Goal: Transaction & Acquisition: Purchase product/service

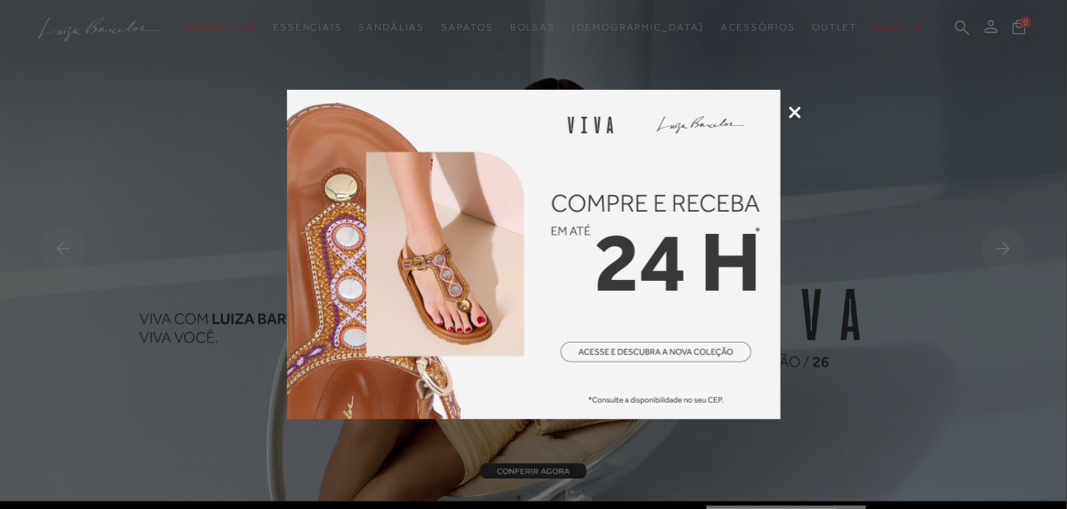
click at [793, 109] on icon at bounding box center [795, 112] width 12 height 12
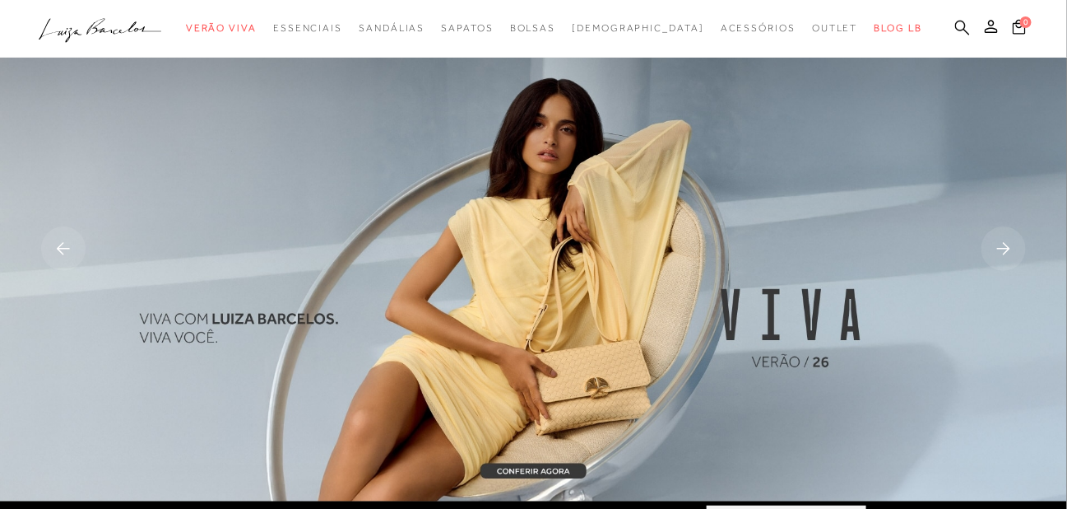
click at [957, 24] on icon at bounding box center [962, 27] width 15 height 15
click at [965, 27] on icon at bounding box center [962, 27] width 15 height 15
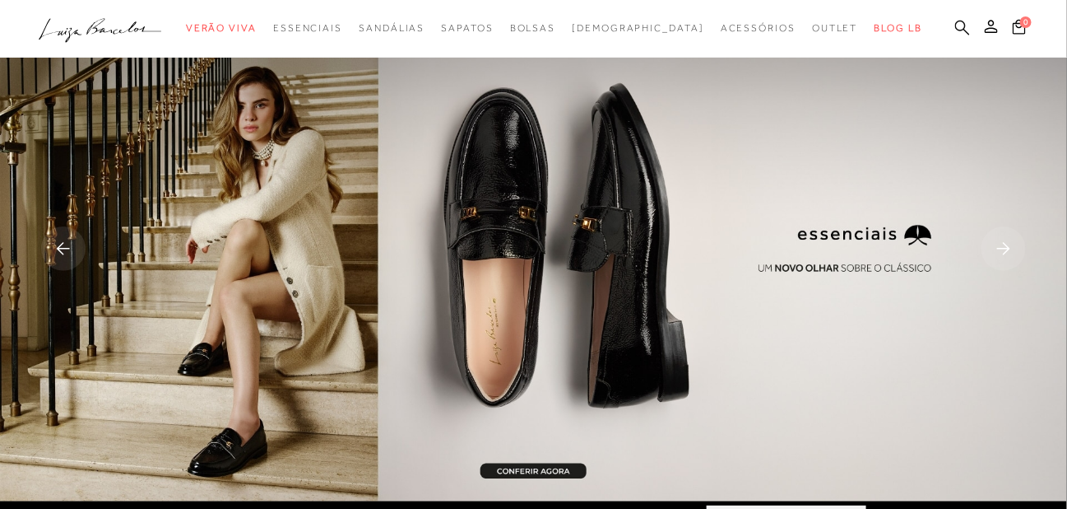
click at [965, 28] on icon at bounding box center [962, 27] width 15 height 15
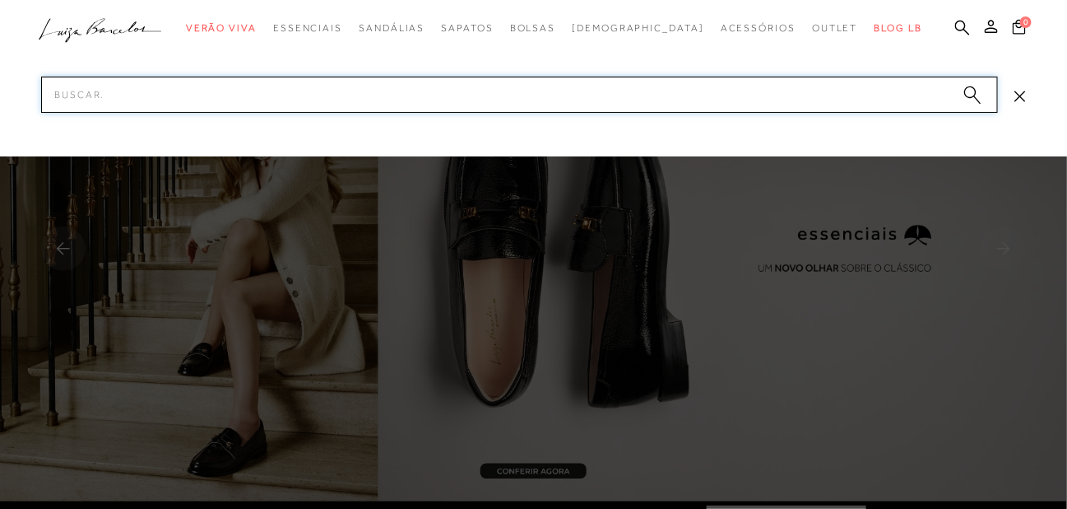
click at [692, 93] on input "Pesquisar" at bounding box center [519, 95] width 957 height 36
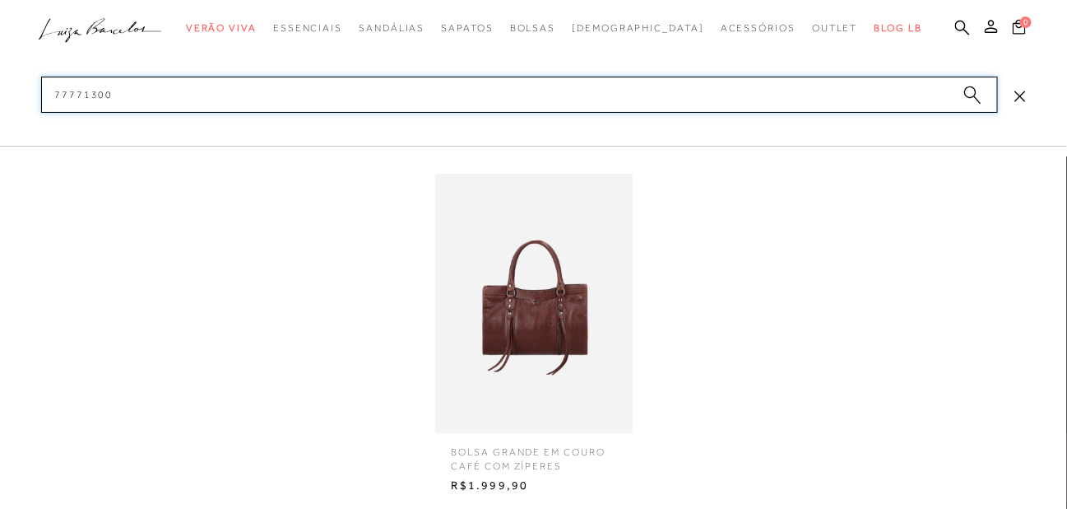
type input "77771300"
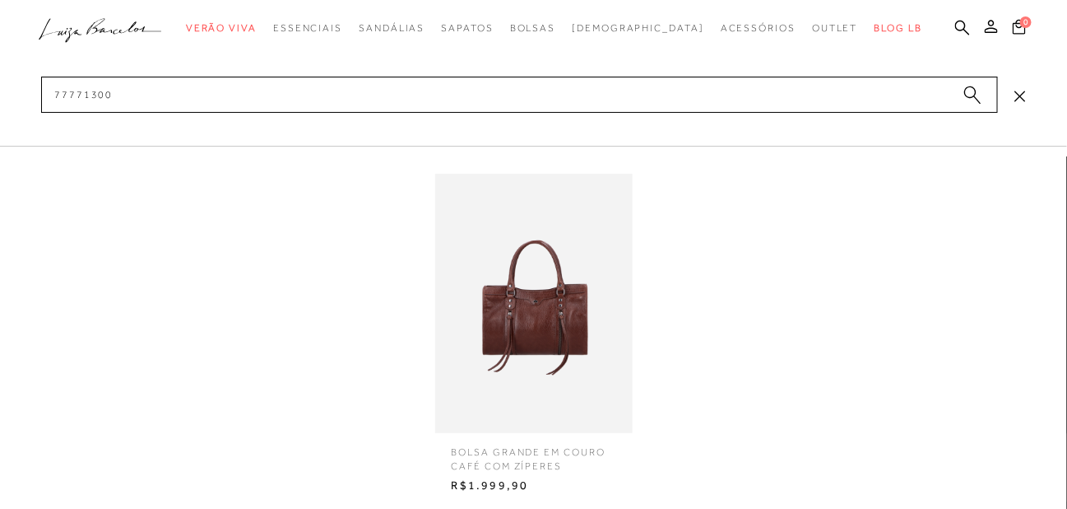
click at [567, 314] on img at bounding box center [533, 303] width 197 height 259
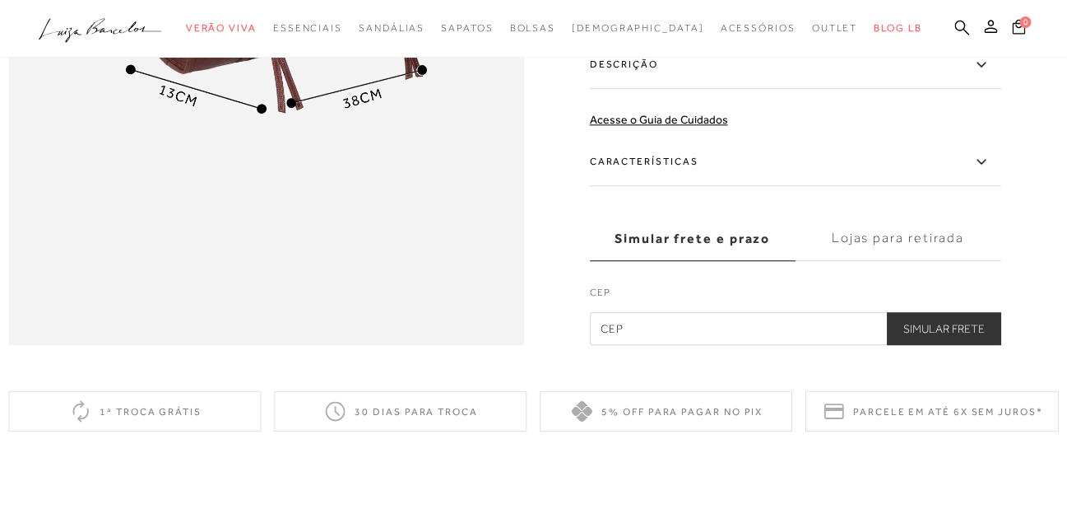
scroll to position [1152, 0]
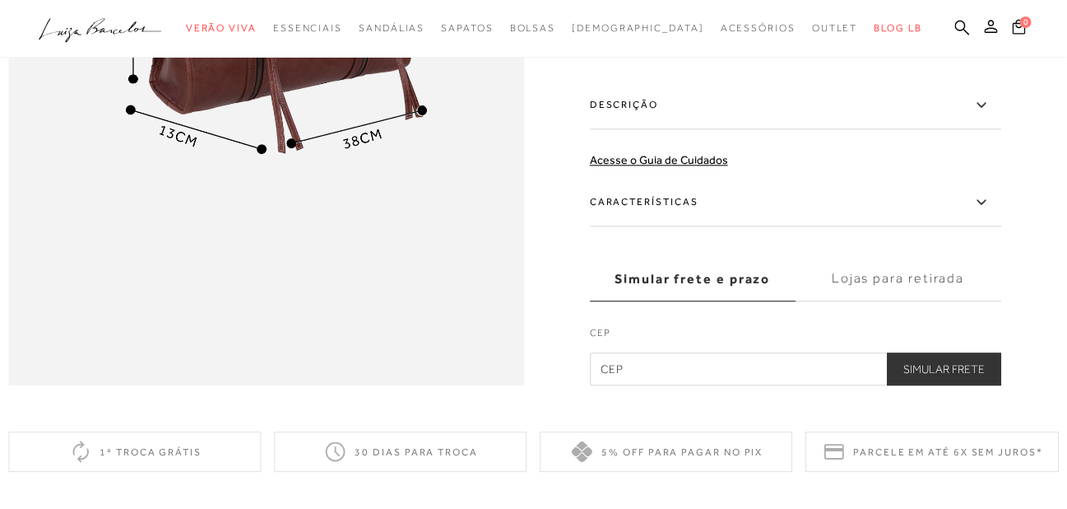
click at [693, 129] on label "Descrição" at bounding box center [795, 105] width 411 height 48
click at [0, 0] on input "Descrição" at bounding box center [0, 0] width 0 height 0
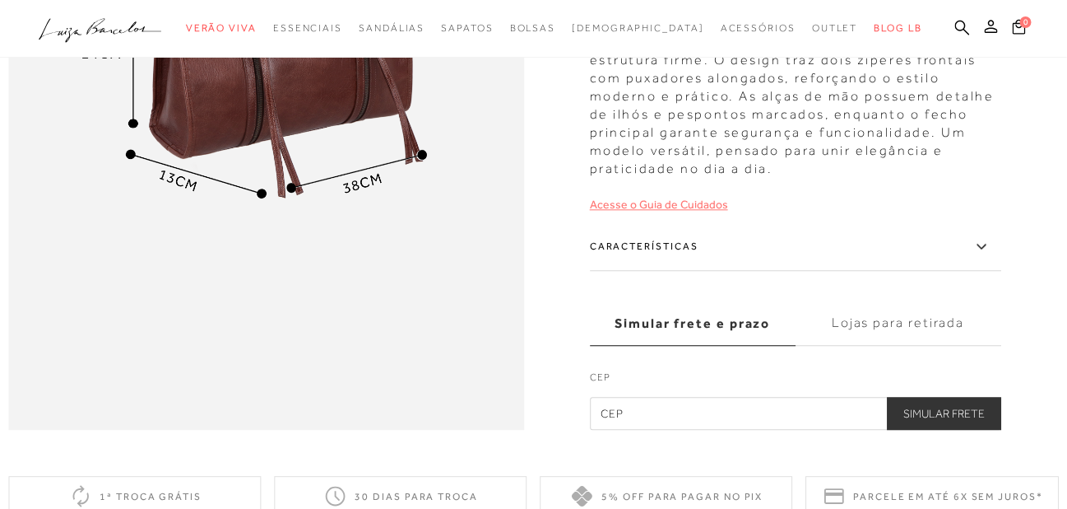
scroll to position [987, 0]
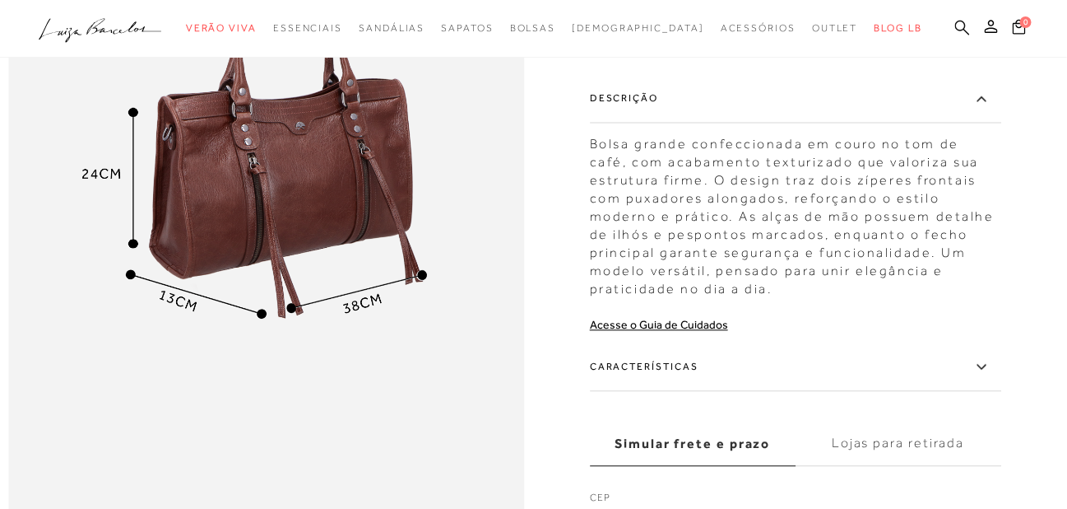
click at [959, 27] on icon at bounding box center [962, 28] width 15 height 16
click at [964, 23] on icon at bounding box center [962, 27] width 15 height 15
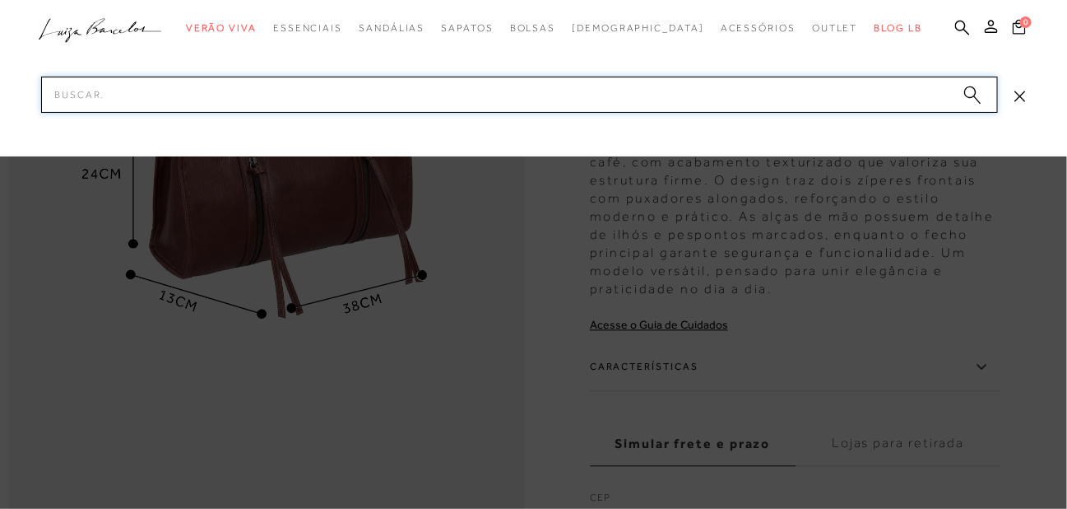
click at [194, 89] on input "Pesquisar" at bounding box center [519, 95] width 957 height 36
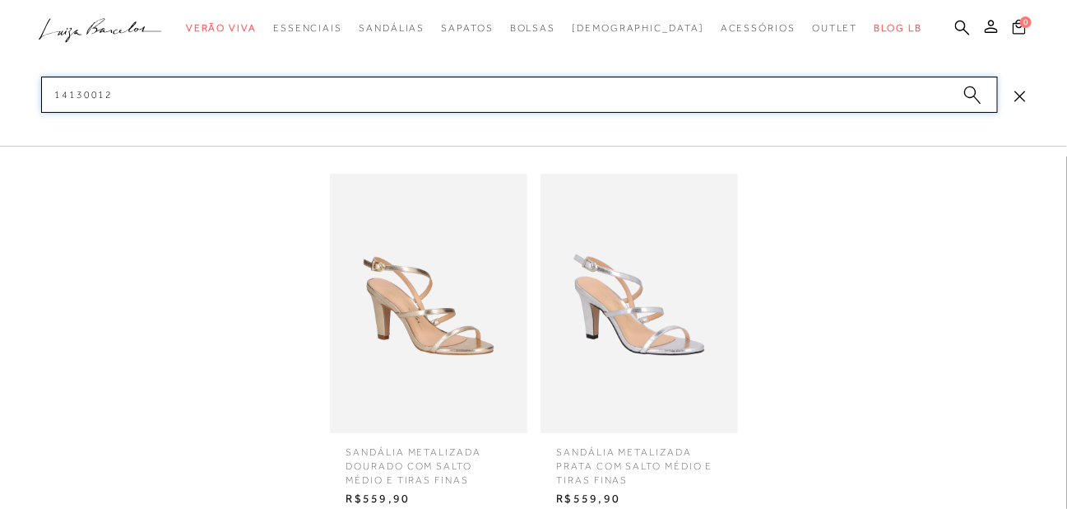
type input "14130012"
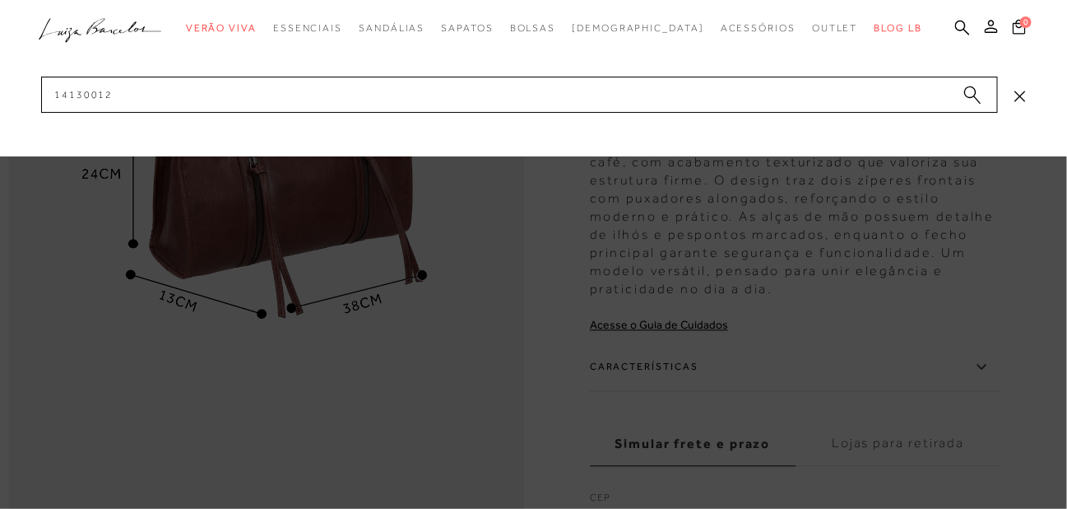
click at [587, 290] on div at bounding box center [533, 254] width 1067 height 509
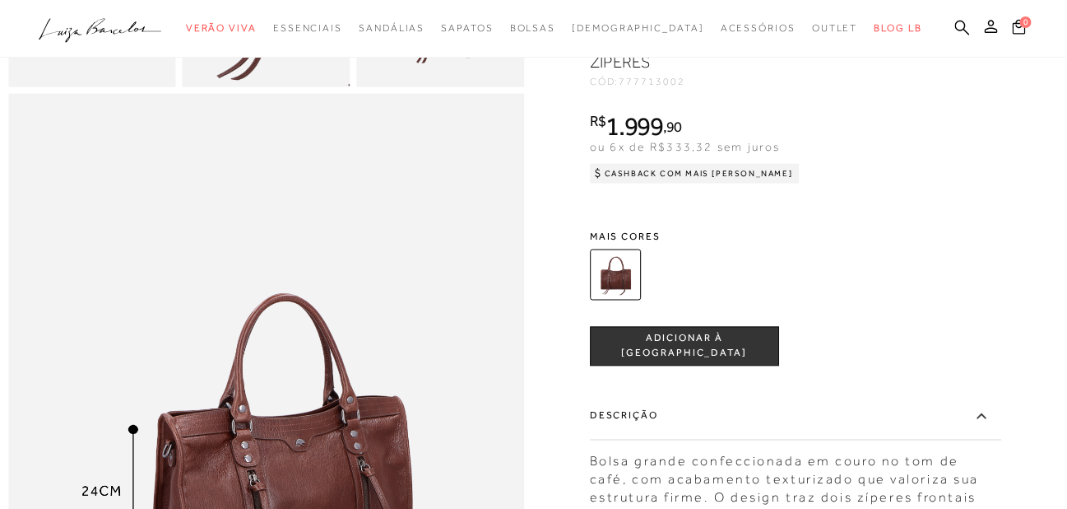
scroll to position [658, 0]
